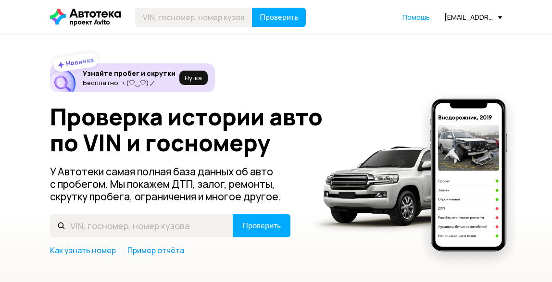
click at [457, 14] on div "[EMAIL_ADDRESS][DOMAIN_NAME]" at bounding box center [474, 17] width 58 height 9
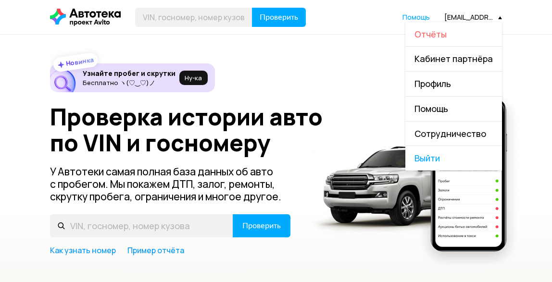
click at [443, 30] on span "Отчёты" at bounding box center [431, 34] width 32 height 12
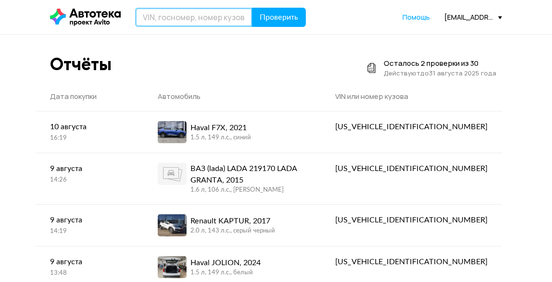
click at [179, 19] on input "text" at bounding box center [193, 17] width 117 height 19
type input "О997РЕ29"
click at [252, 8] on button "Проверить" at bounding box center [279, 17] width 54 height 19
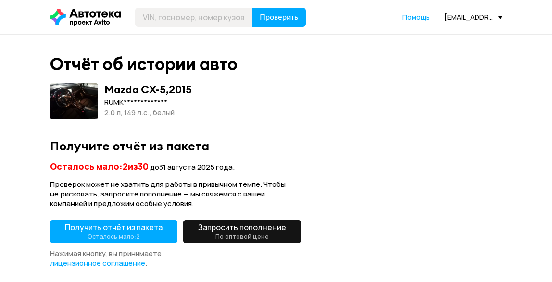
click at [102, 243] on button "Получить отчёт из пакета Осталось мало: 2" at bounding box center [114, 231] width 128 height 23
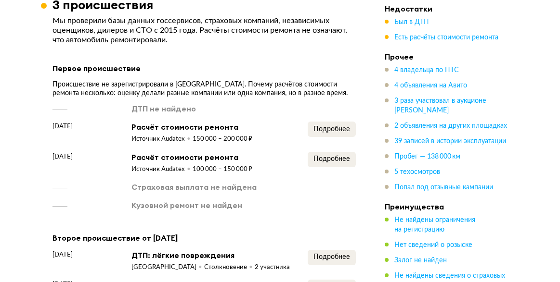
scroll to position [1251, 0]
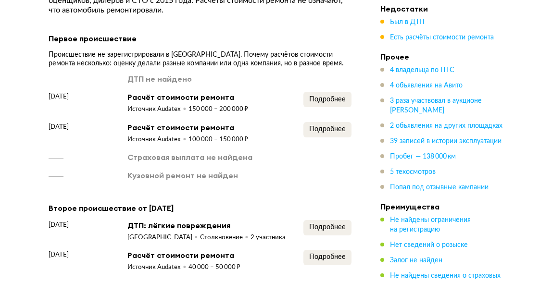
click at [339, 133] on div "Подробнее" at bounding box center [328, 133] width 48 height 22
click at [340, 129] on button "Подробнее" at bounding box center [328, 129] width 48 height 15
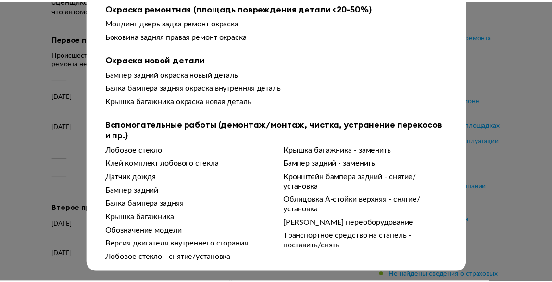
scroll to position [0, 0]
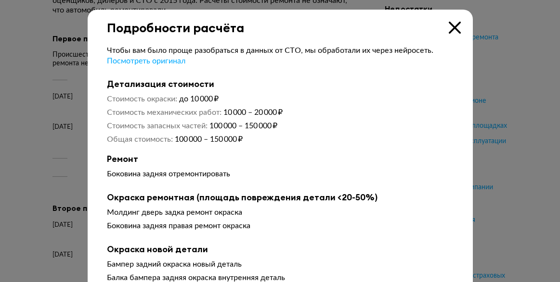
click at [457, 26] on div "Подробности расчёта" at bounding box center [280, 23] width 385 height 26
click at [448, 26] on icon at bounding box center [454, 28] width 12 height 12
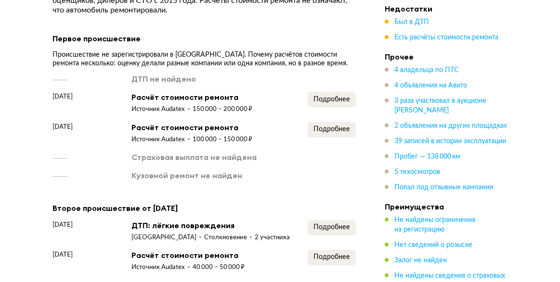
scroll to position [1347, 0]
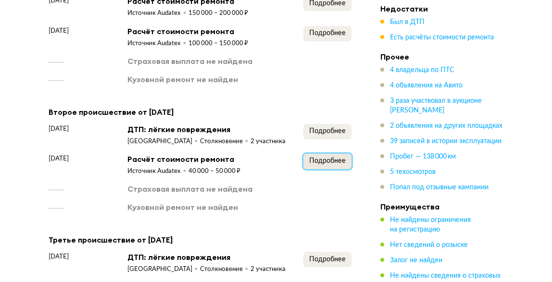
click at [328, 158] on span "Подробнее" at bounding box center [327, 161] width 37 height 7
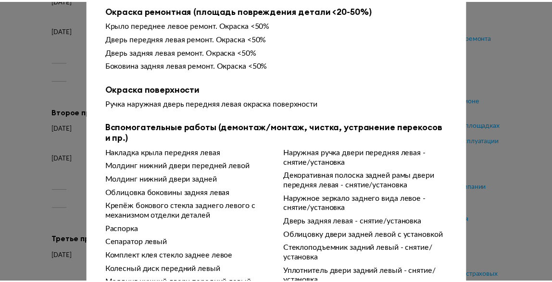
scroll to position [0, 0]
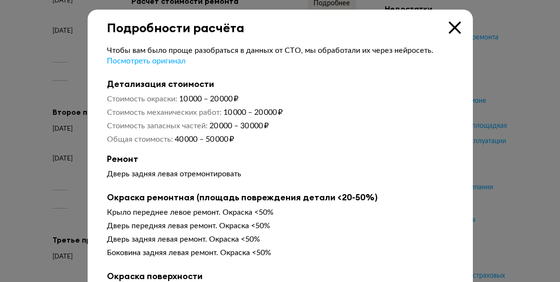
click at [443, 27] on div "Подробности расчёта" at bounding box center [280, 23] width 385 height 26
click at [450, 22] on icon at bounding box center [454, 28] width 12 height 12
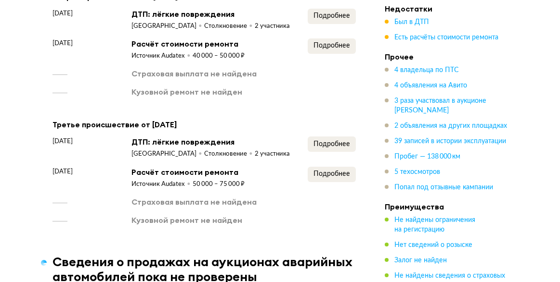
scroll to position [1588, 0]
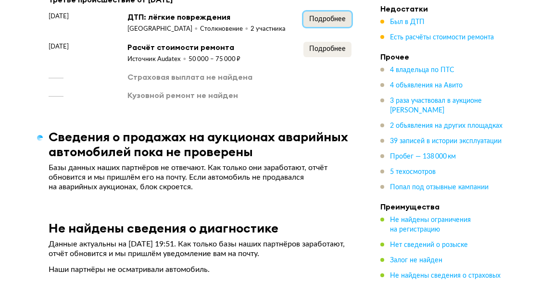
click at [338, 21] on span "Подробнее" at bounding box center [327, 19] width 37 height 7
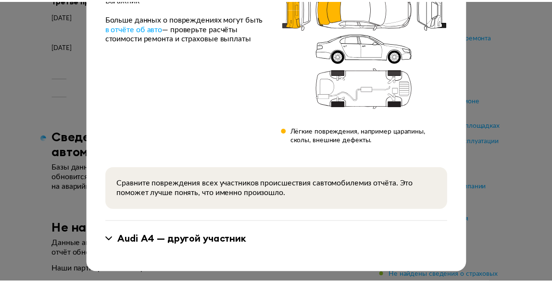
scroll to position [0, 0]
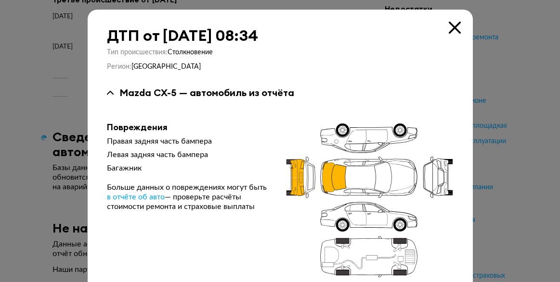
click at [449, 25] on icon at bounding box center [454, 28] width 12 height 12
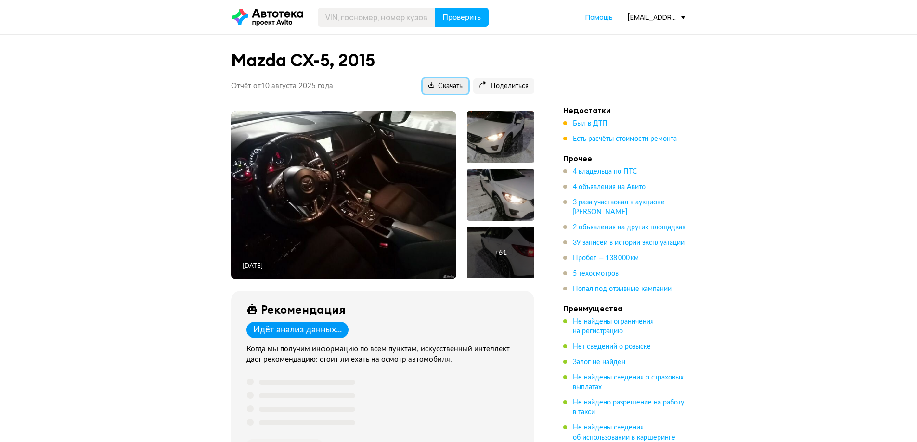
click at [449, 85] on span "Скачать" at bounding box center [445, 86] width 34 height 9
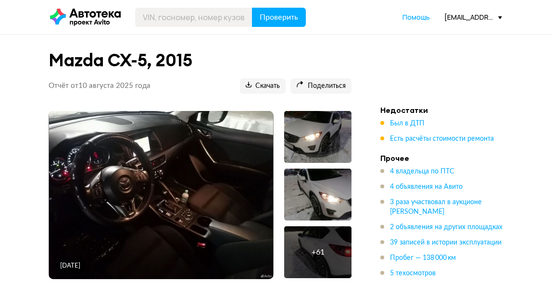
drag, startPoint x: 529, startPoint y: 72, endPoint x: 523, endPoint y: 85, distance: 14.0
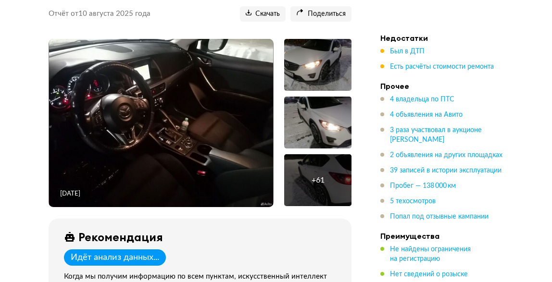
scroll to position [289, 0]
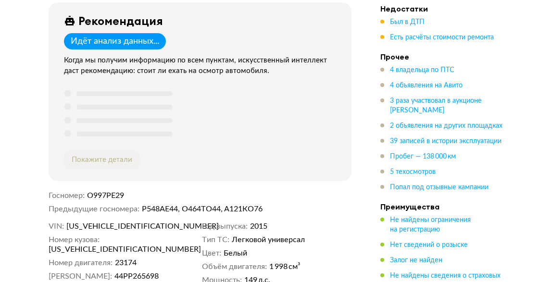
click at [182, 245] on dd "[US_VEHICLE_IDENTIFICATION_NUMBER]" at bounding box center [124, 250] width 150 height 10
drag, startPoint x: 153, startPoint y: 226, endPoint x: 68, endPoint y: 226, distance: 85.2
click at [68, 226] on dd "[US_VEHICLE_IDENTIFICATION_NUMBER]" at bounding box center [132, 227] width 132 height 10
copy span "[US_VEHICLE_IDENTIFICATION_NUMBER]"
drag, startPoint x: 187, startPoint y: 242, endPoint x: 103, endPoint y: 239, distance: 83.8
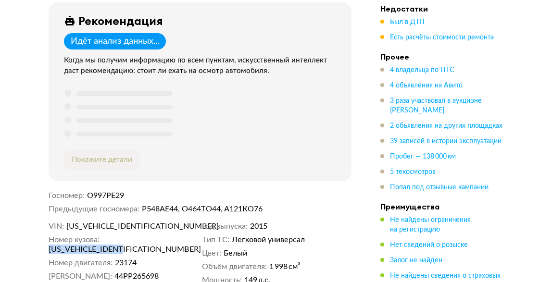
click at [103, 245] on dd "[US_VEHICLE_IDENTIFICATION_NUMBER]" at bounding box center [124, 250] width 150 height 10
copy span "[US_VEHICLE_IDENTIFICATION_NUMBER]"
click at [159, 227] on dd "[US_VEHICLE_IDENTIFICATION_NUMBER]" at bounding box center [132, 227] width 132 height 10
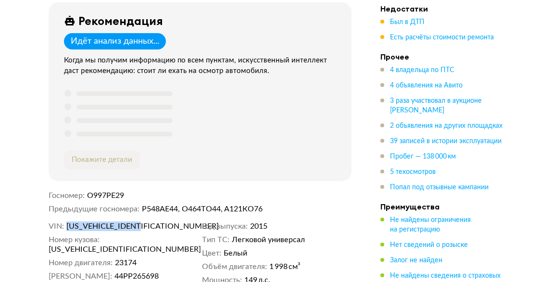
drag, startPoint x: 156, startPoint y: 226, endPoint x: 101, endPoint y: 231, distance: 55.5
click at [69, 224] on dd "[US_VEHICLE_IDENTIFICATION_NUMBER]" at bounding box center [132, 227] width 132 height 10
copy span "[US_VEHICLE_IDENTIFICATION_NUMBER]"
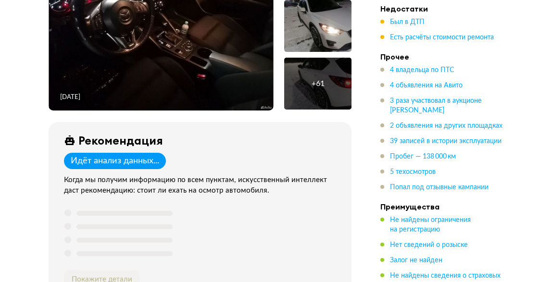
scroll to position [0, 0]
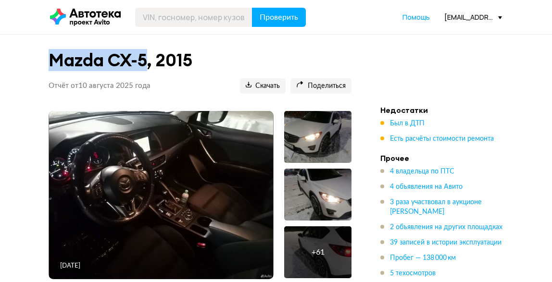
drag, startPoint x: 151, startPoint y: 57, endPoint x: 49, endPoint y: 57, distance: 101.5
click at [49, 57] on h1 "Mazda CX-5, 2015" at bounding box center [200, 60] width 303 height 21
copy h1 "Mazda CX-5"
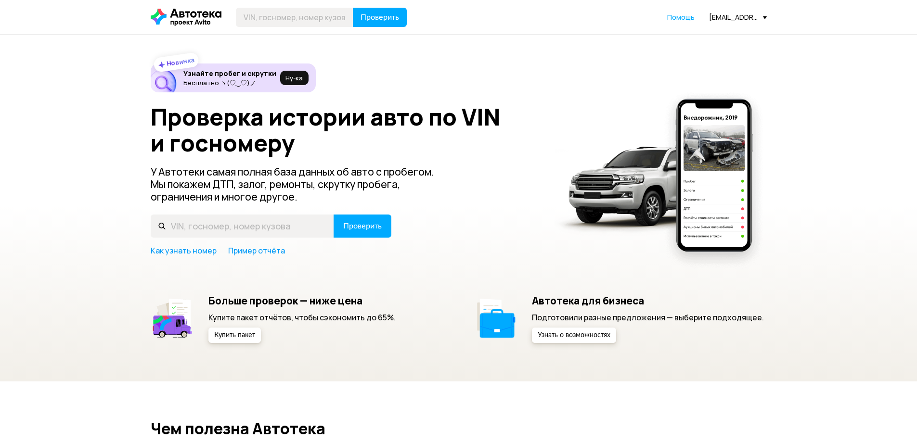
click at [727, 17] on div "[EMAIL_ADDRESS][DOMAIN_NAME]" at bounding box center [738, 17] width 58 height 9
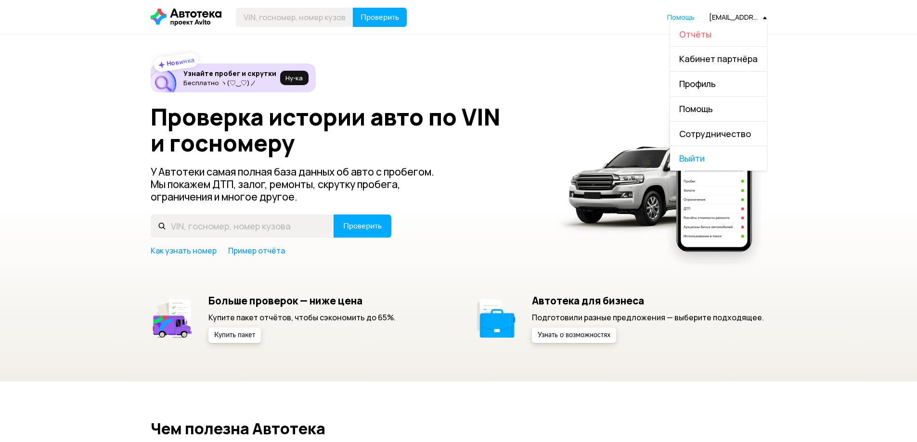
click at [711, 33] on span "Отчёты" at bounding box center [695, 34] width 32 height 12
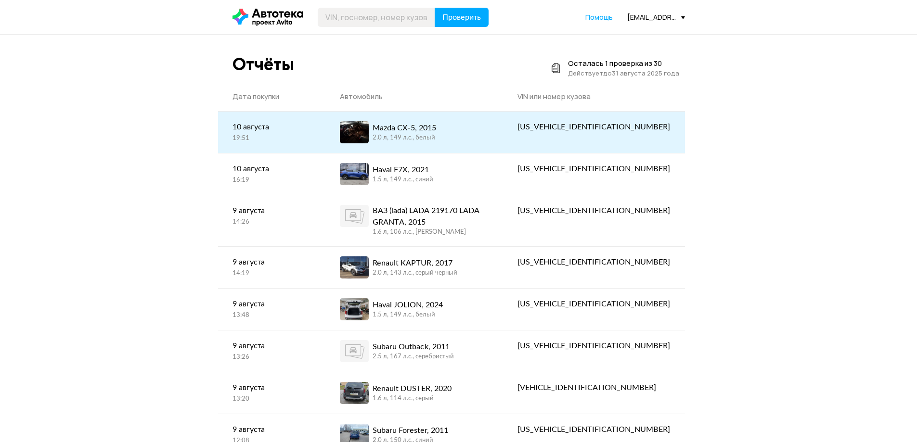
click at [477, 138] on div "Mazda CX-5, 2015 2.0 л, 149 л.c., белый" at bounding box center [414, 132] width 149 height 22
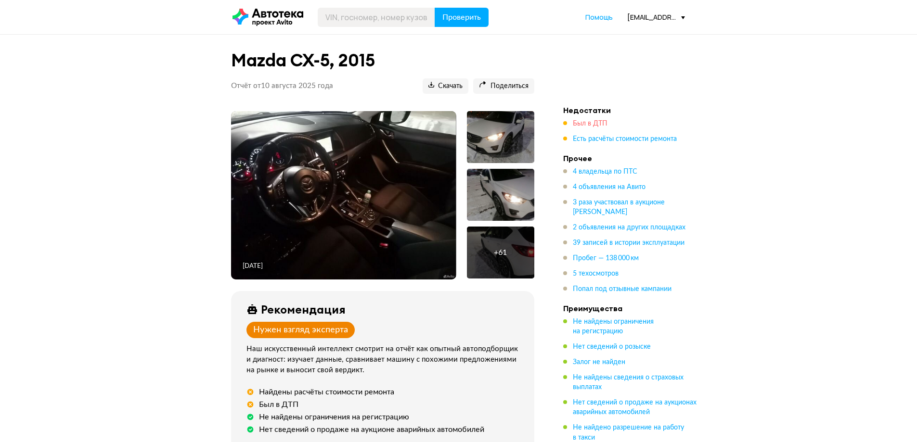
click at [587, 127] on span "Был в ДТП" at bounding box center [590, 123] width 35 height 7
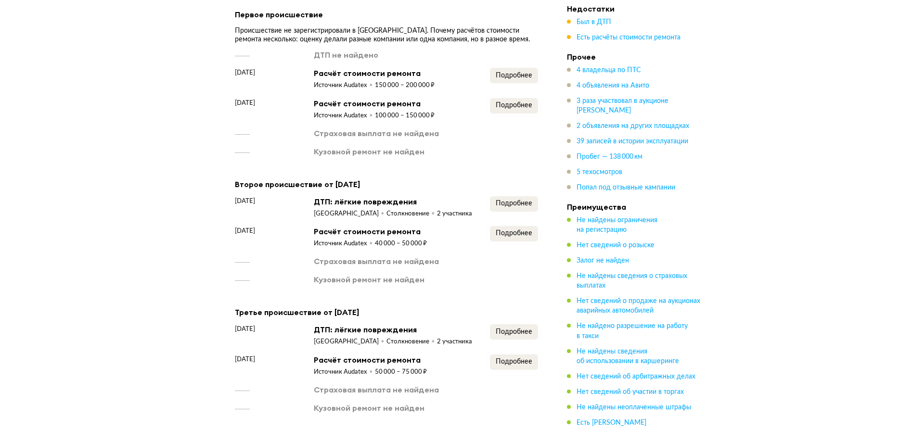
scroll to position [1234, 0]
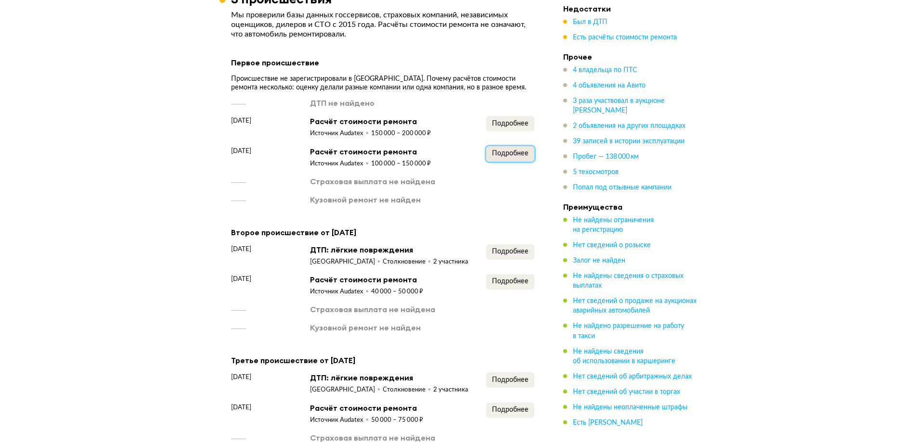
click at [503, 150] on span "Подробнее" at bounding box center [510, 153] width 37 height 7
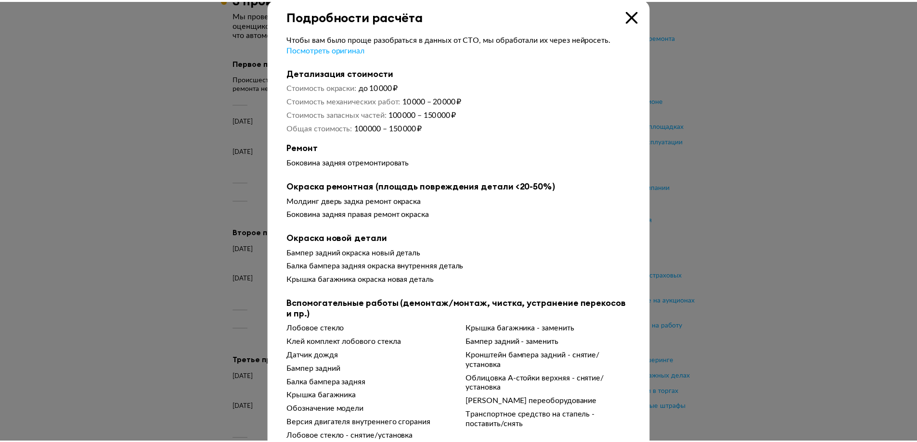
scroll to position [0, 0]
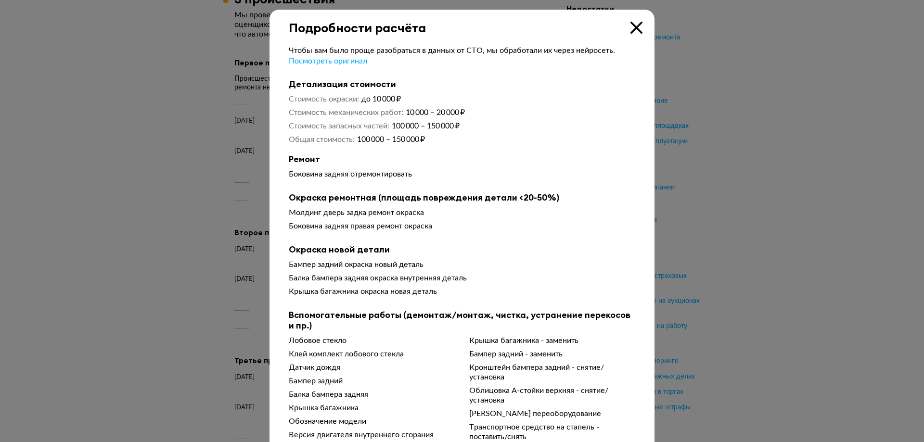
click at [631, 26] on icon at bounding box center [636, 28] width 12 height 12
